Goal: Information Seeking & Learning: Learn about a topic

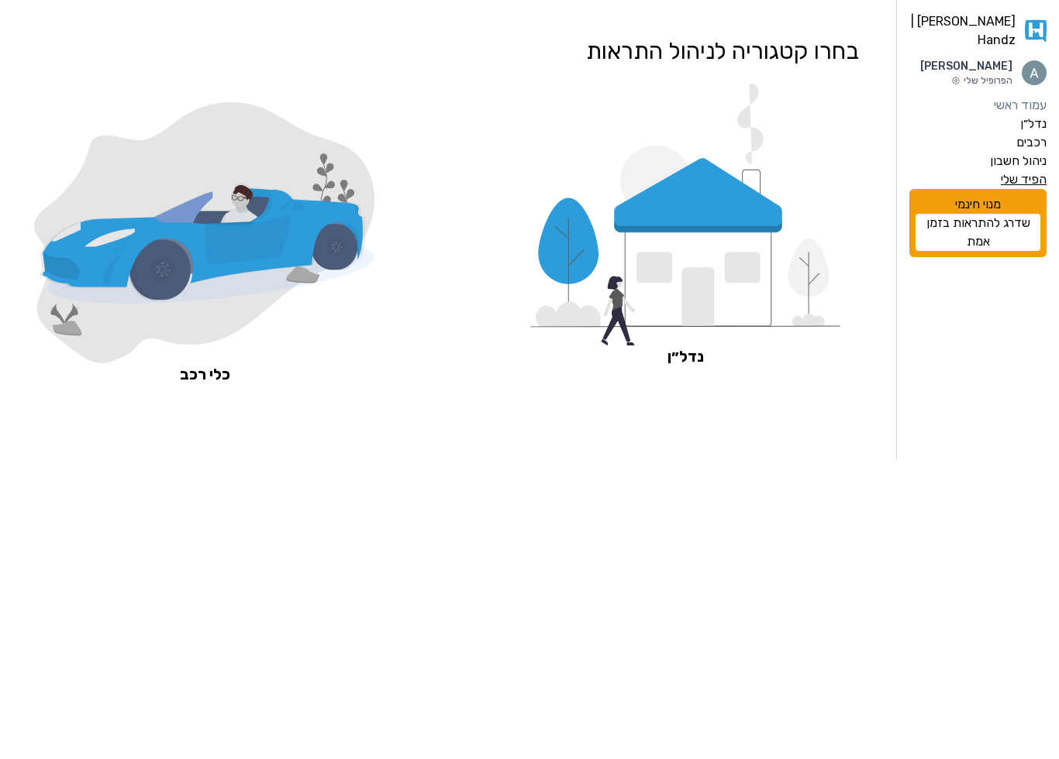
click at [1017, 189] on label "הפיד שלי" at bounding box center [1023, 179] width 46 height 19
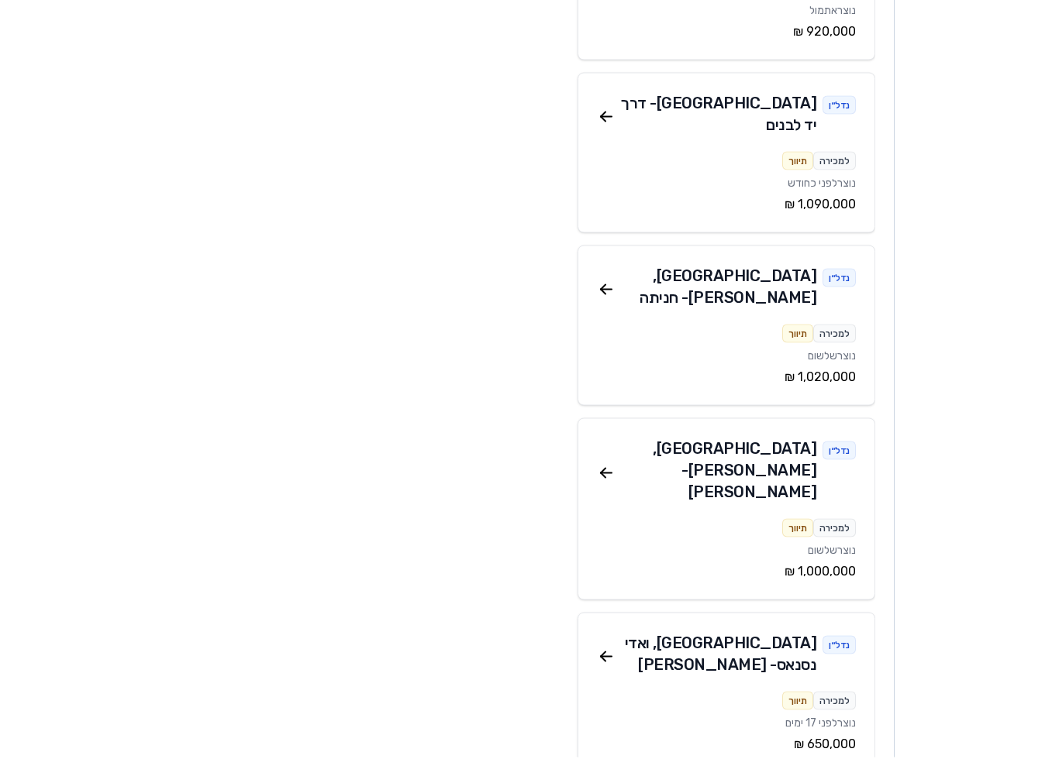
scroll to position [1308, 0]
click at [611, 633] on div "נדל״ן [GEOGRAPHIC_DATA] , [PERSON_NAME]" at bounding box center [726, 658] width 259 height 50
click at [604, 649] on icon at bounding box center [606, 658] width 19 height 19
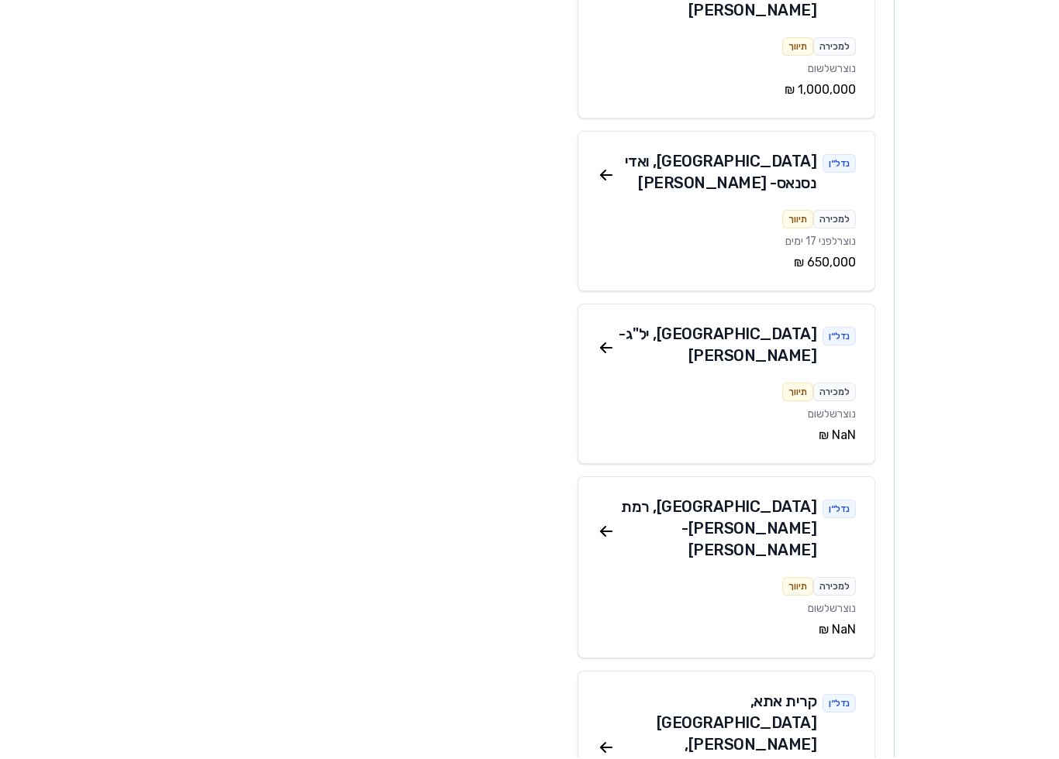
scroll to position [1796, 0]
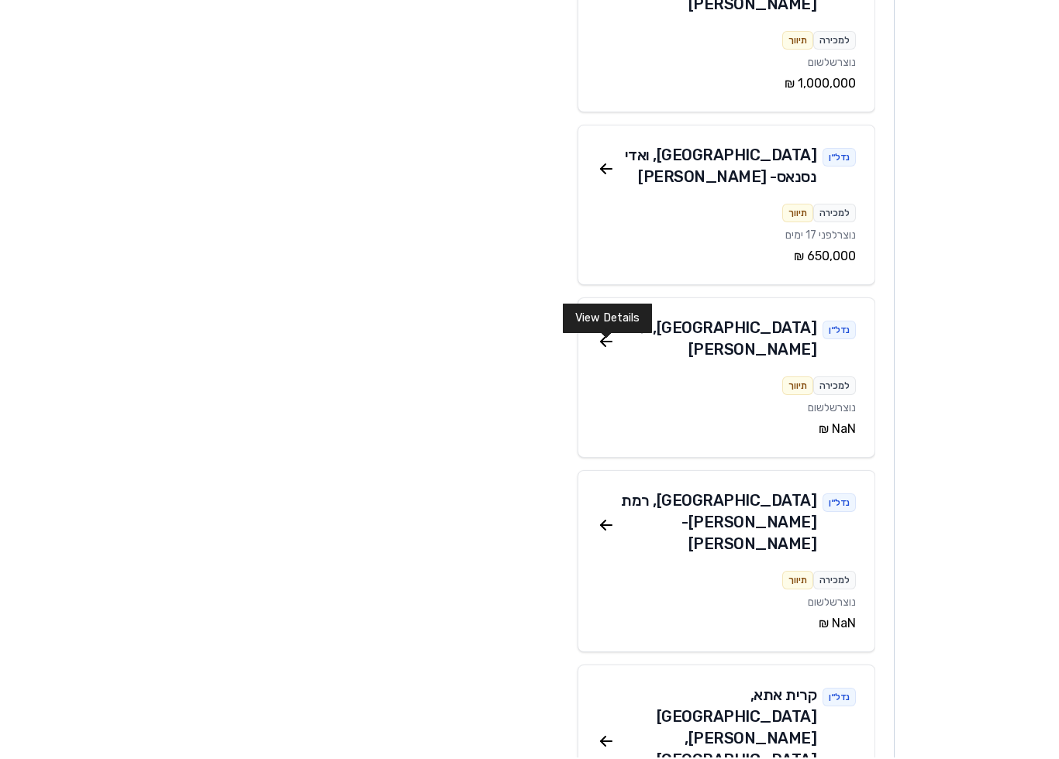
click at [602, 739] on icon at bounding box center [603, 741] width 5 height 5
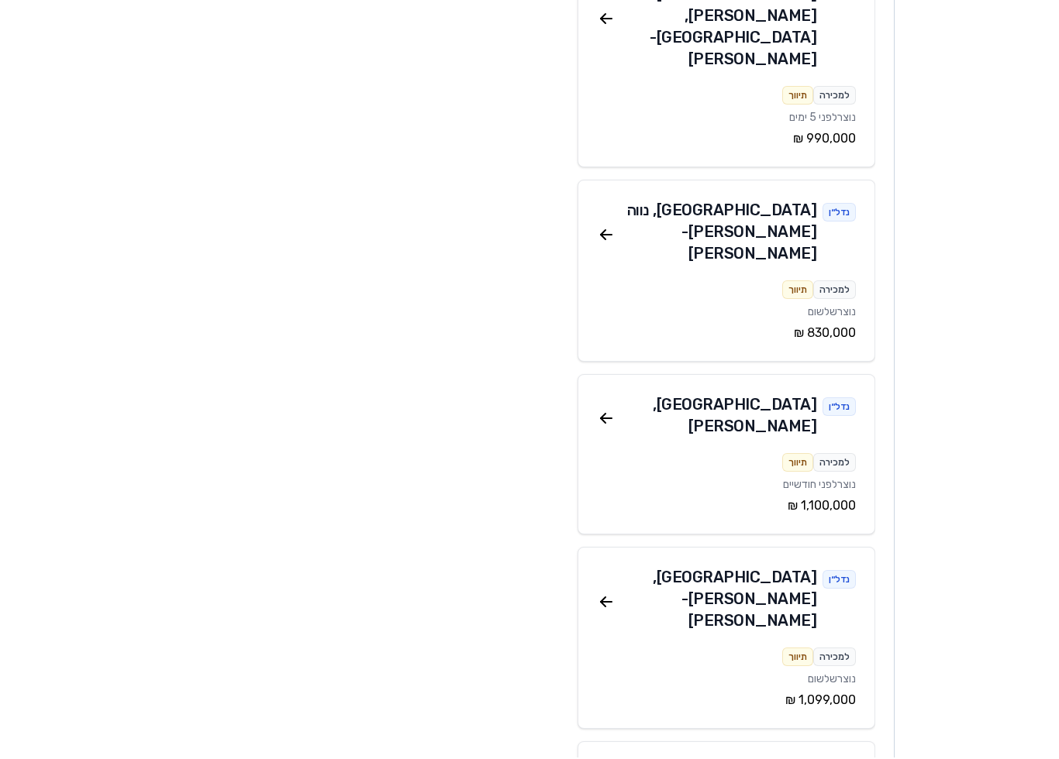
scroll to position [2587, 0]
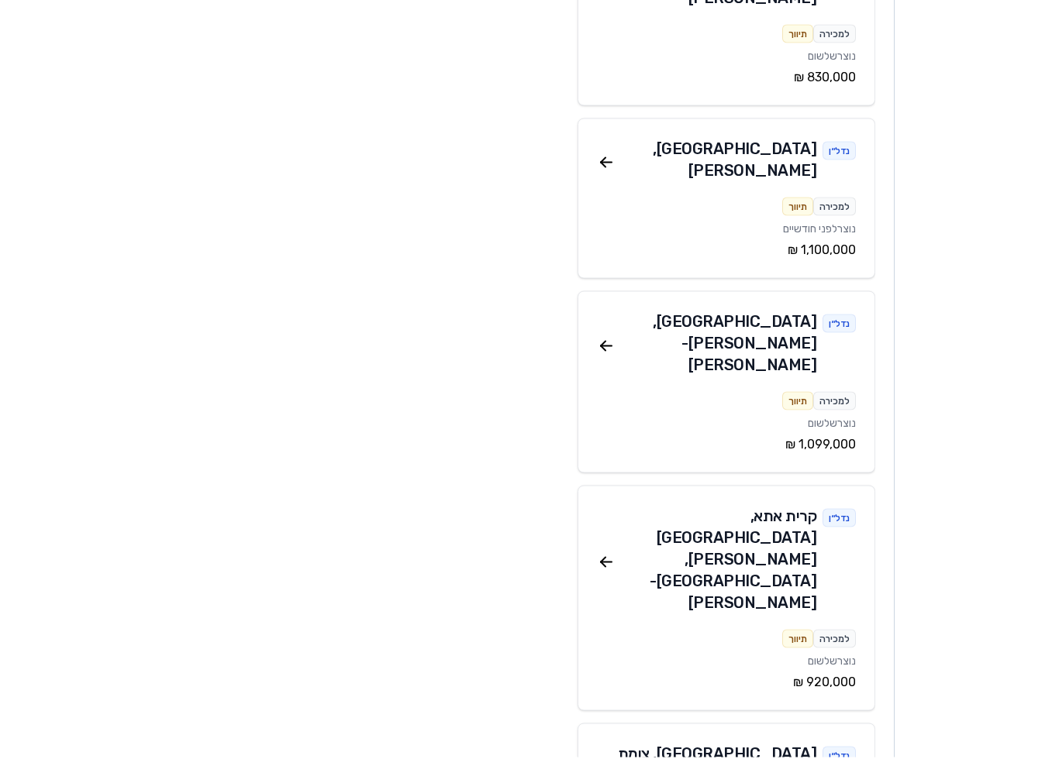
scroll to position [2788, 0]
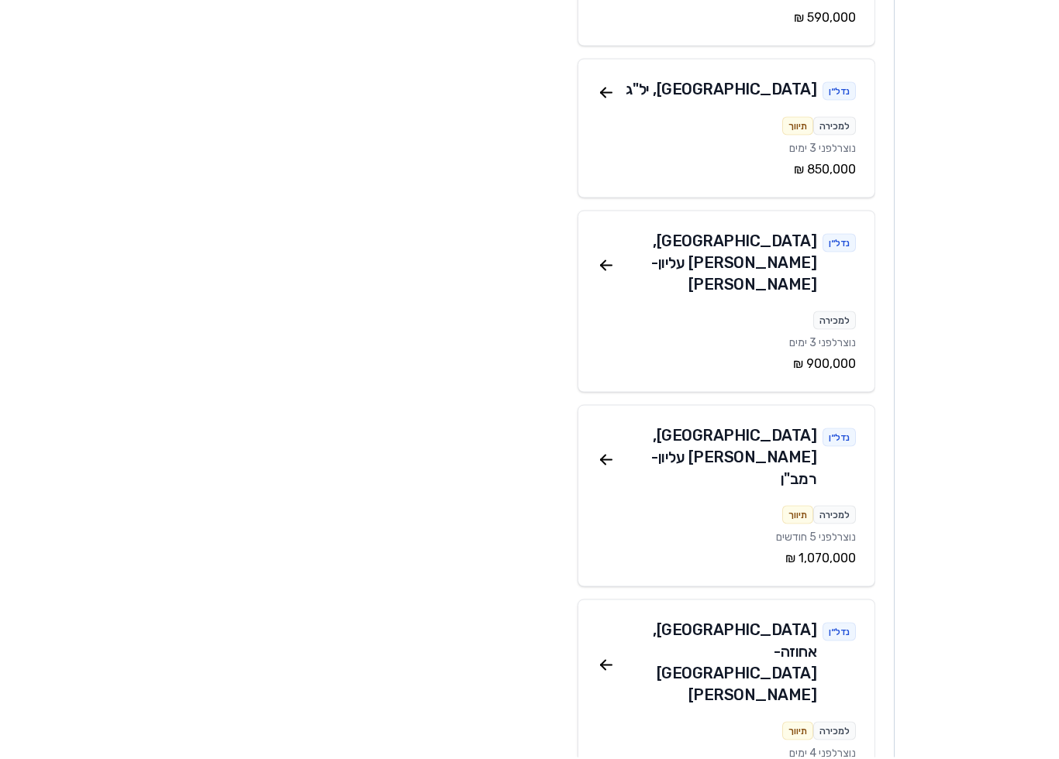
scroll to position [4543, 0]
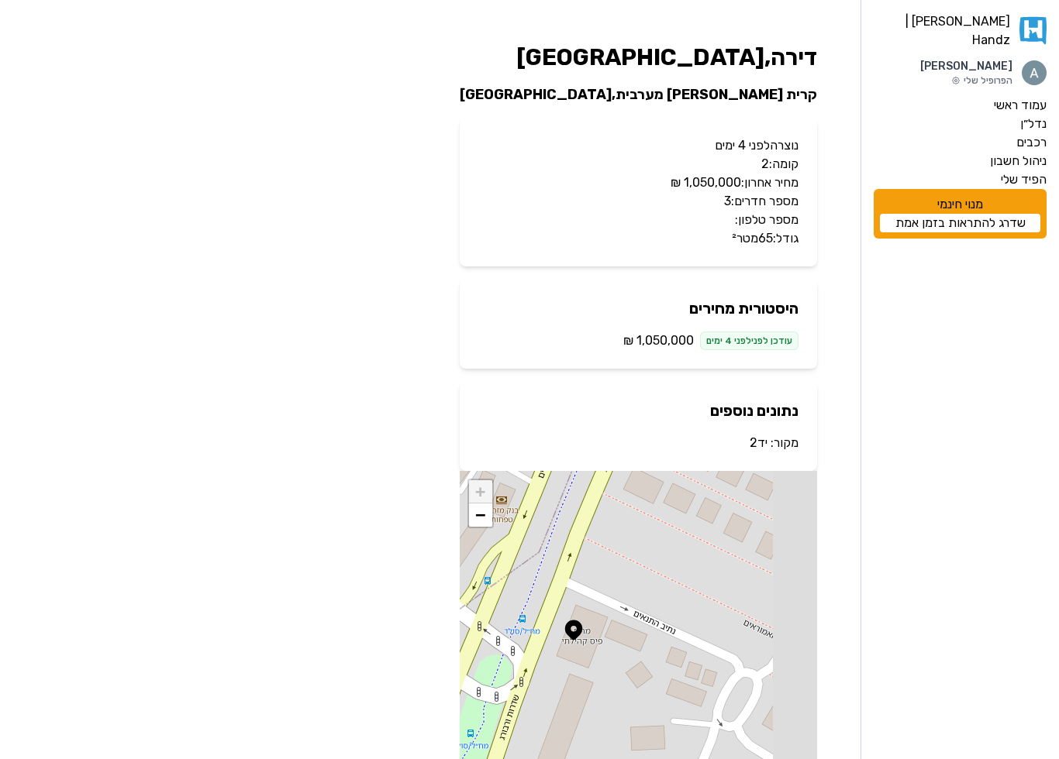
click at [621, 415] on h2 "נתונים נוספים" at bounding box center [638, 411] width 320 height 22
click at [617, 260] on div "נוצרה לפני 4 ימים קומה: 2 מחיר אחרון: ‏1,050,000 ‏₪ מספר חדרים: 3 מספר טלפון: ג…" at bounding box center [638, 192] width 357 height 149
click at [876, 414] on aside "[PERSON_NAME] | Handz [PERSON_NAME] הפרופיל שלי עמוד ראשי נדל״ן רכבים ניהול חשב…" at bounding box center [959, 409] width 198 height 818
